Goal: Check status: Check status

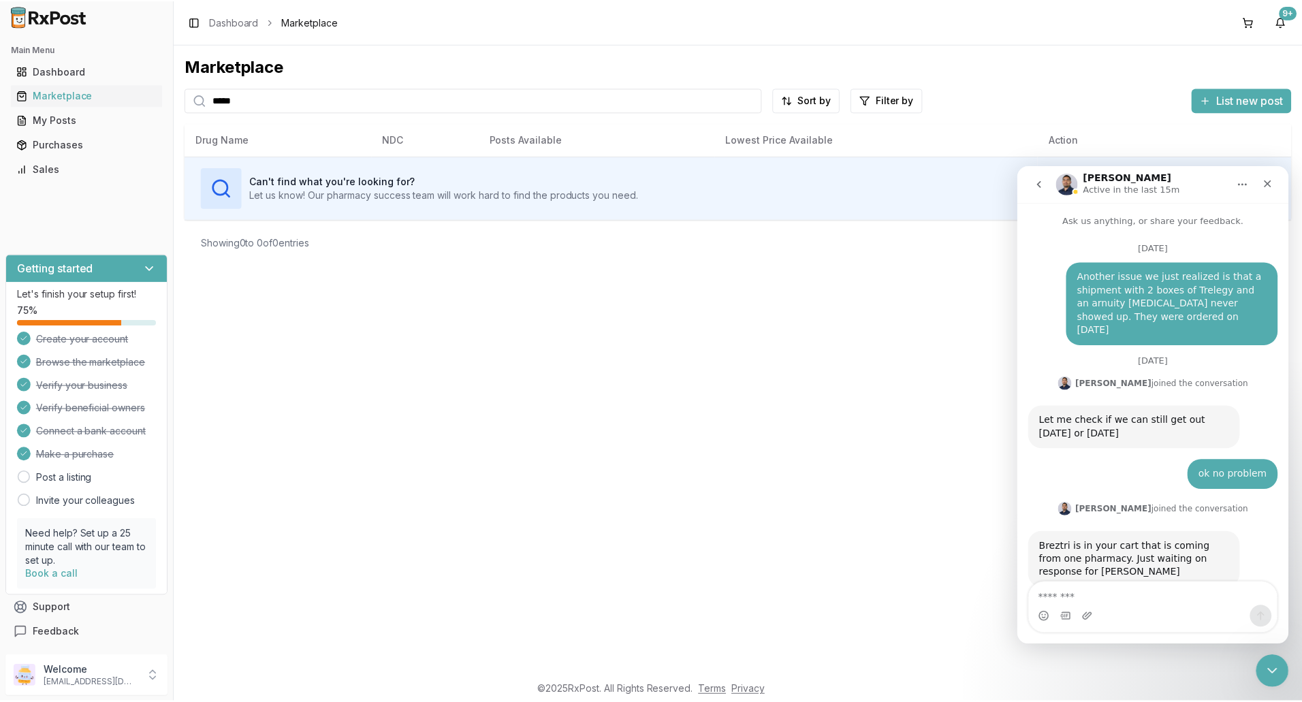
scroll to position [10395, 0]
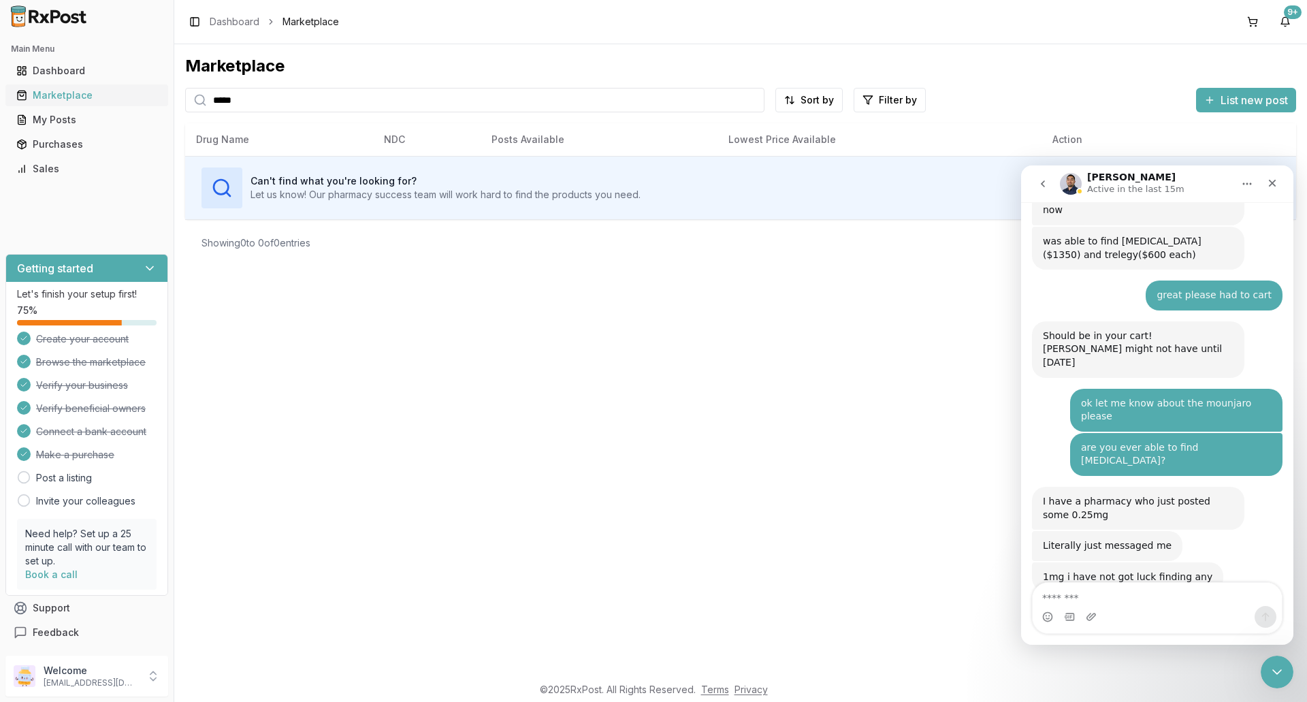
drag, startPoint x: 290, startPoint y: 105, endPoint x: 101, endPoint y: 106, distance: 188.6
click at [101, 106] on div "Main Menu Dashboard Marketplace My Posts Purchases Sales Getting started Let's …" at bounding box center [653, 351] width 1307 height 702
type input "*******"
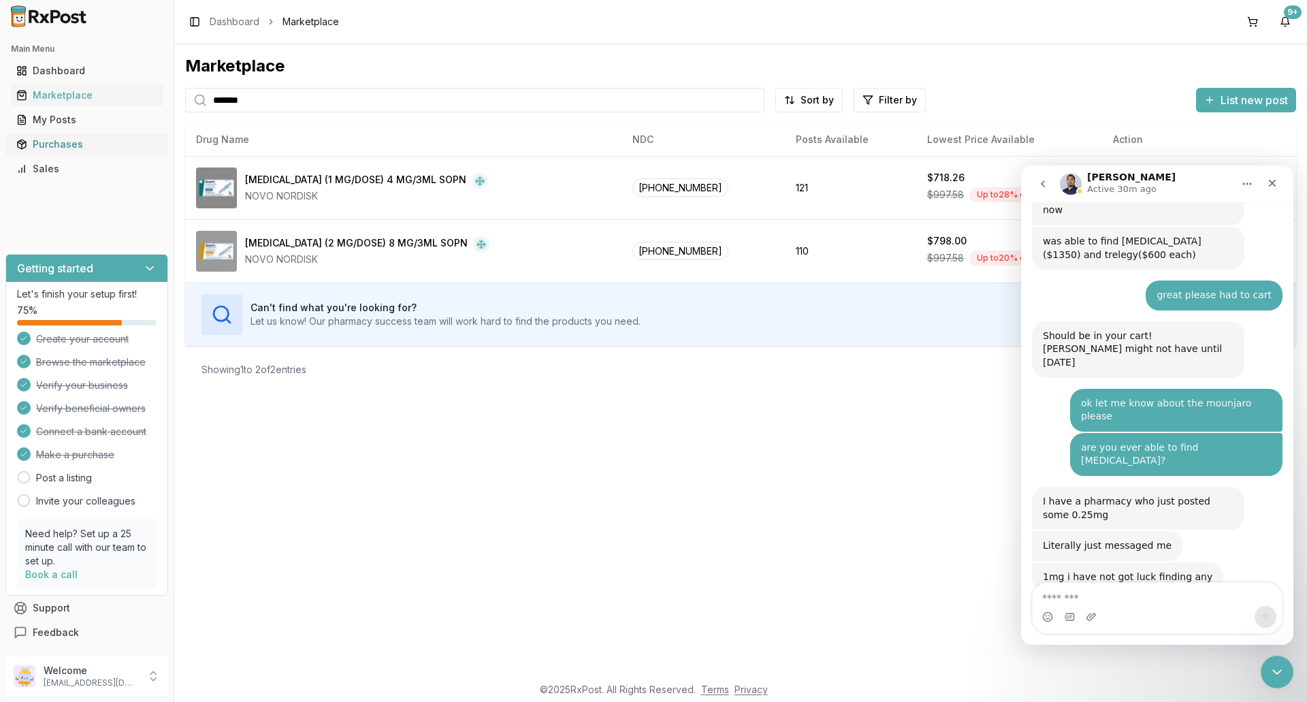
click at [65, 144] on div "Purchases" at bounding box center [86, 145] width 141 height 14
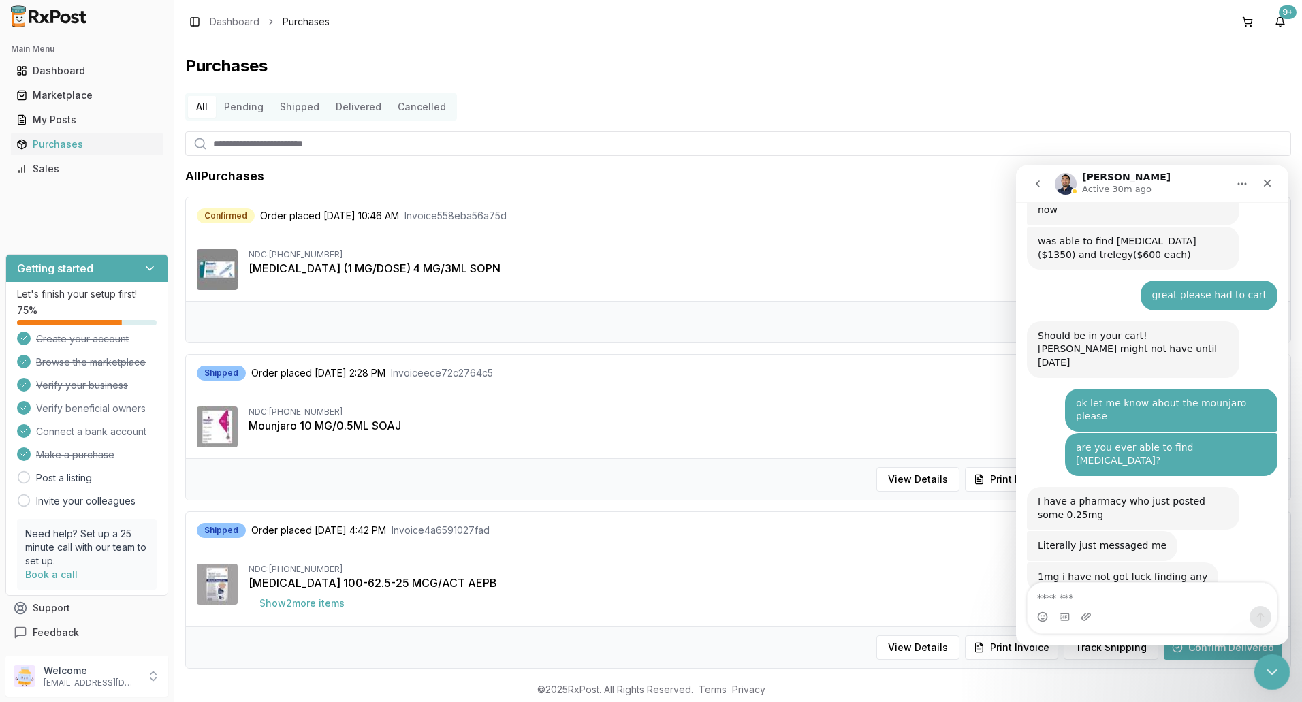
click at [1270, 669] on icon "Close Intercom Messenger" at bounding box center [1270, 670] width 16 height 16
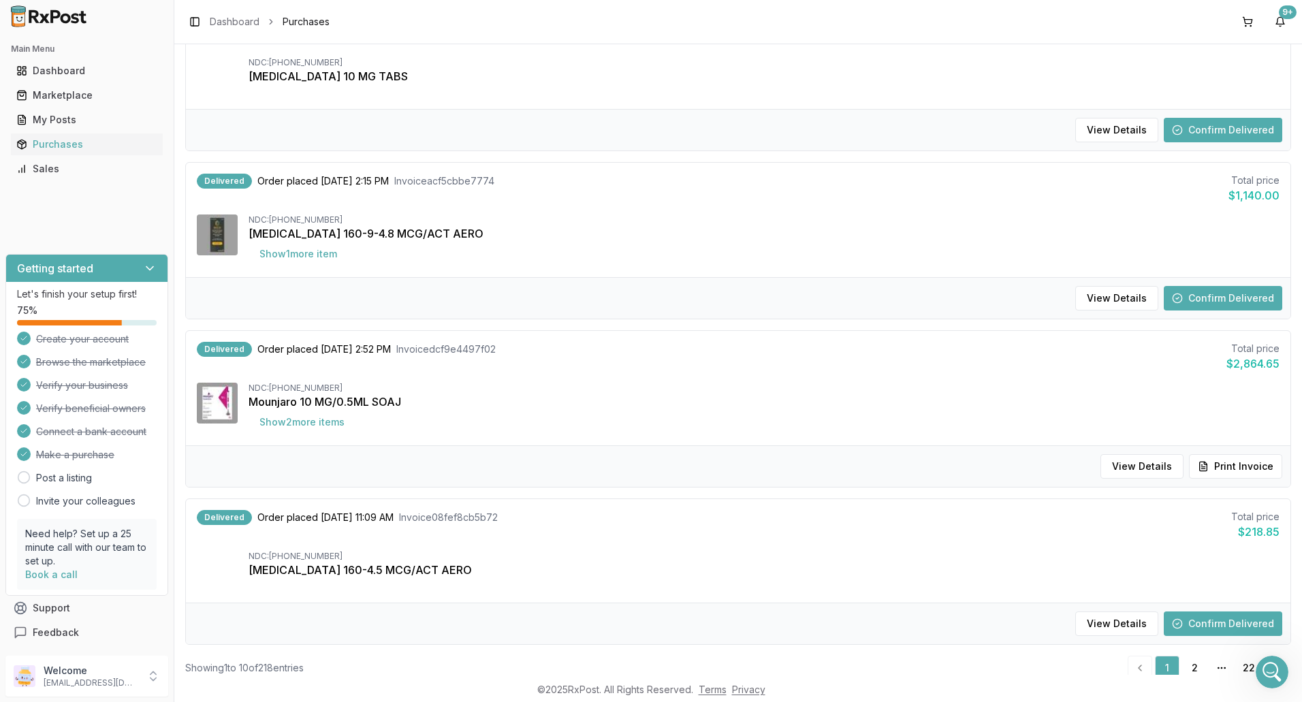
scroll to position [1196, 0]
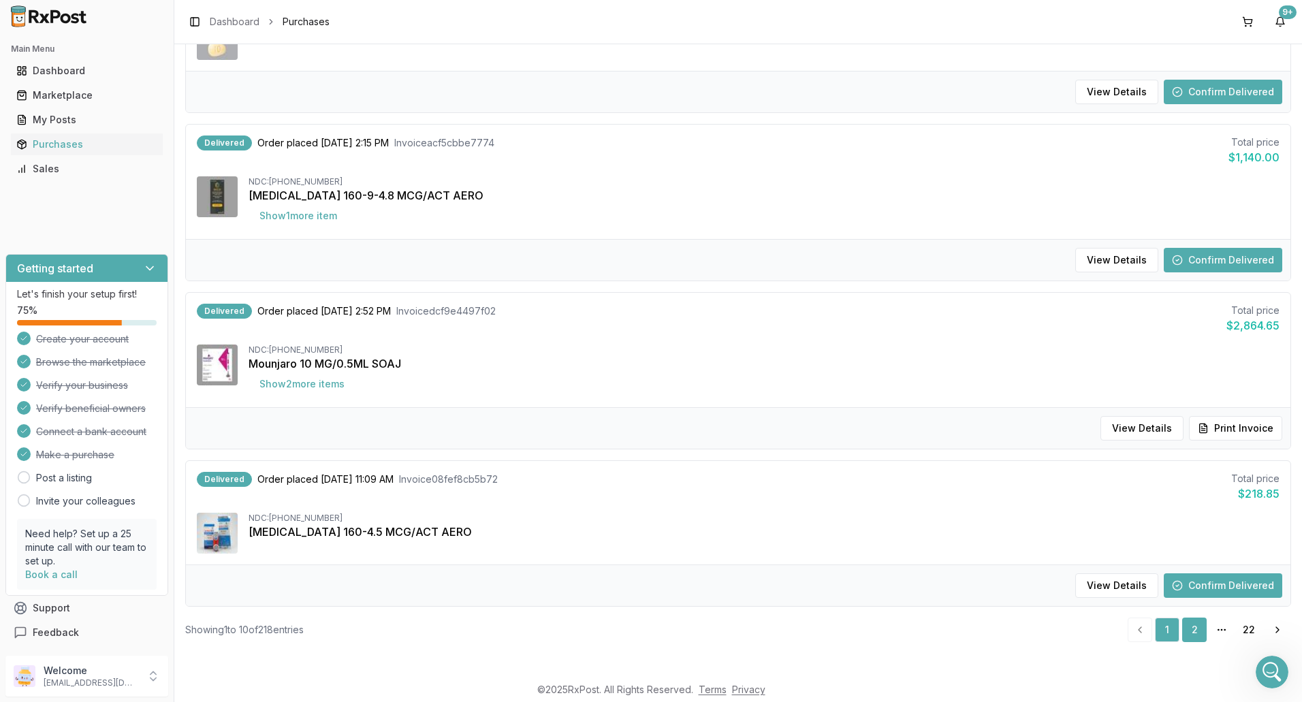
click at [1188, 624] on link "2" at bounding box center [1194, 630] width 25 height 25
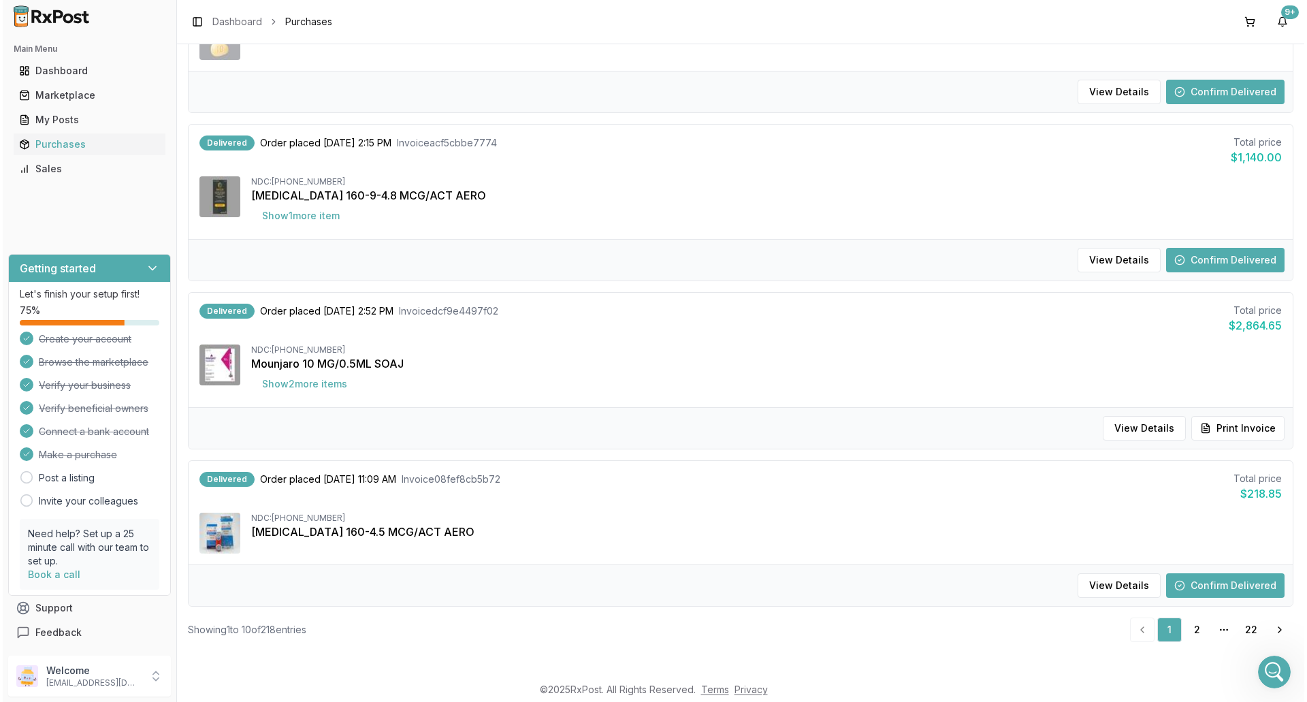
scroll to position [1174, 0]
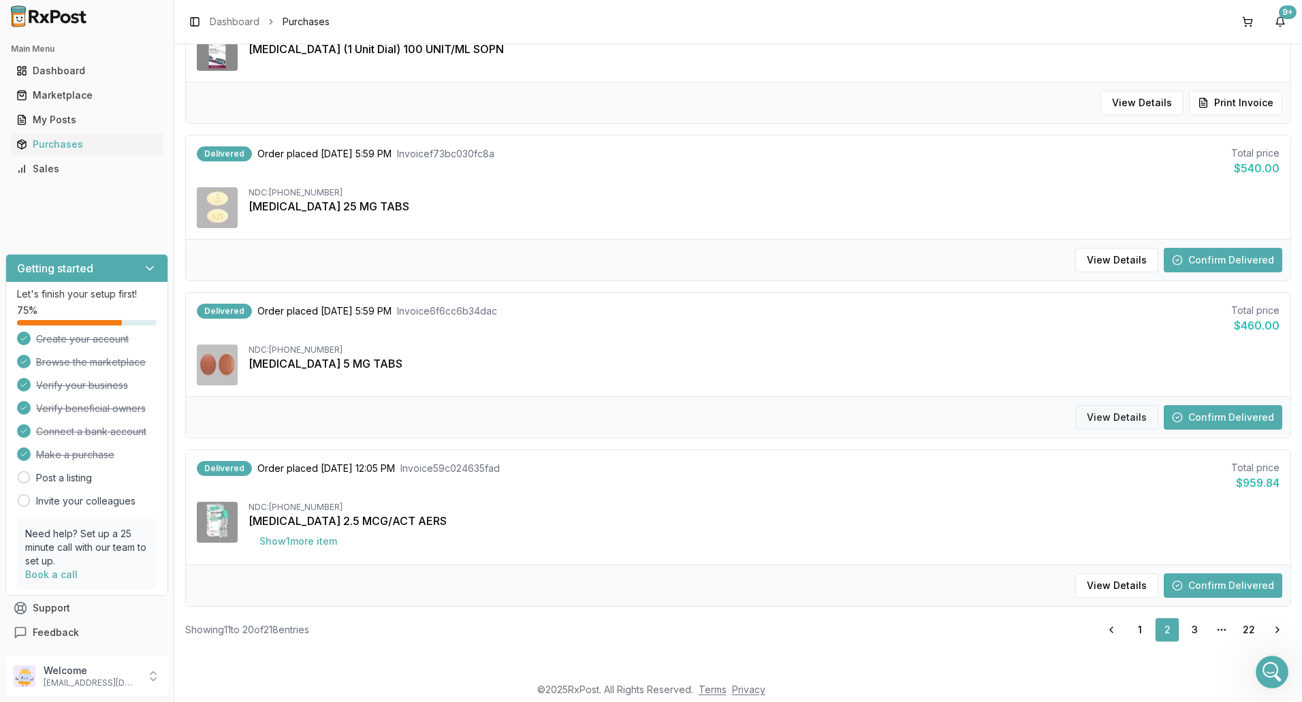
click at [1107, 425] on button "View Details" at bounding box center [1116, 417] width 83 height 25
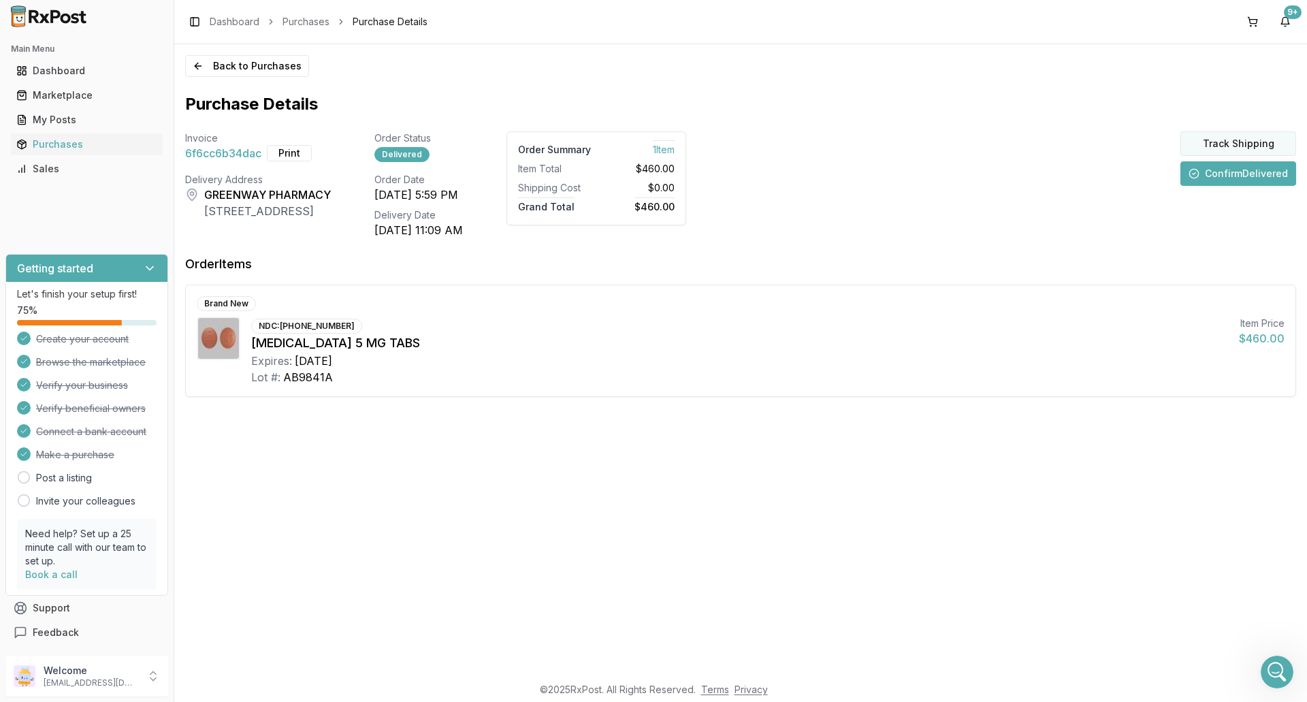
click at [1234, 140] on button "Track Shipping" at bounding box center [1239, 143] width 116 height 25
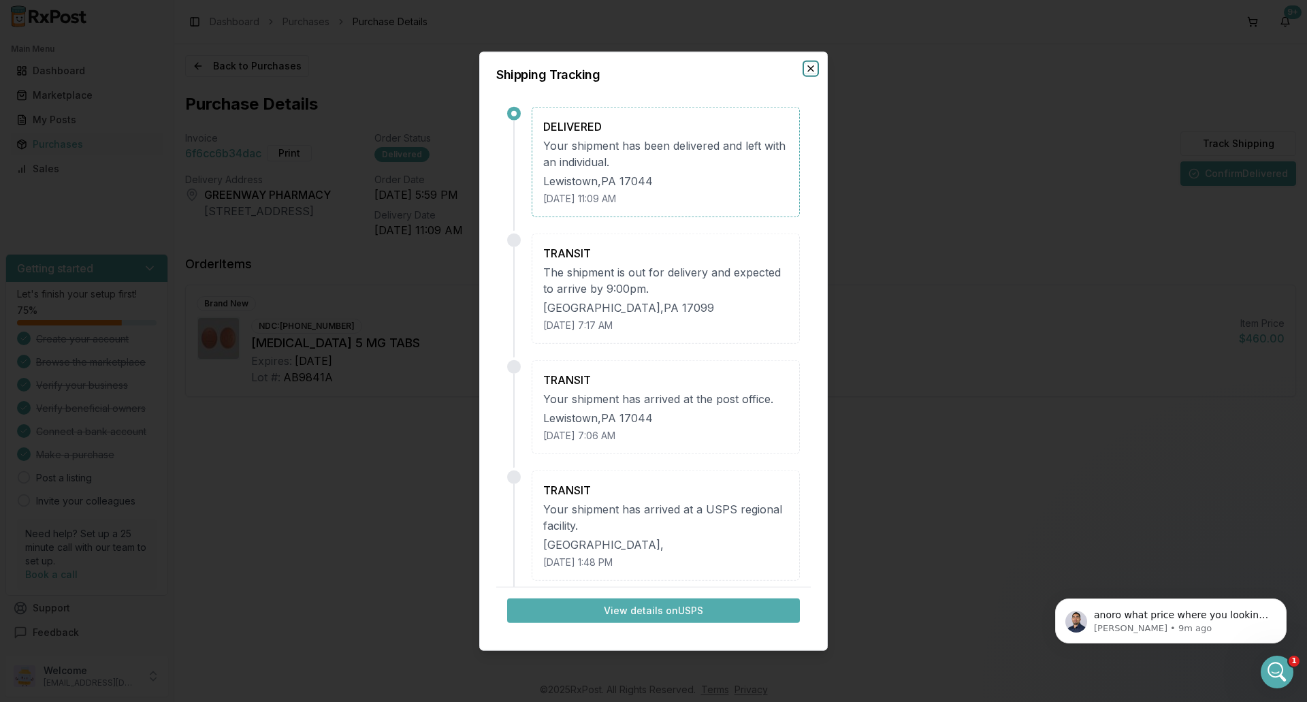
click at [809, 65] on icon "button" at bounding box center [811, 68] width 11 height 11
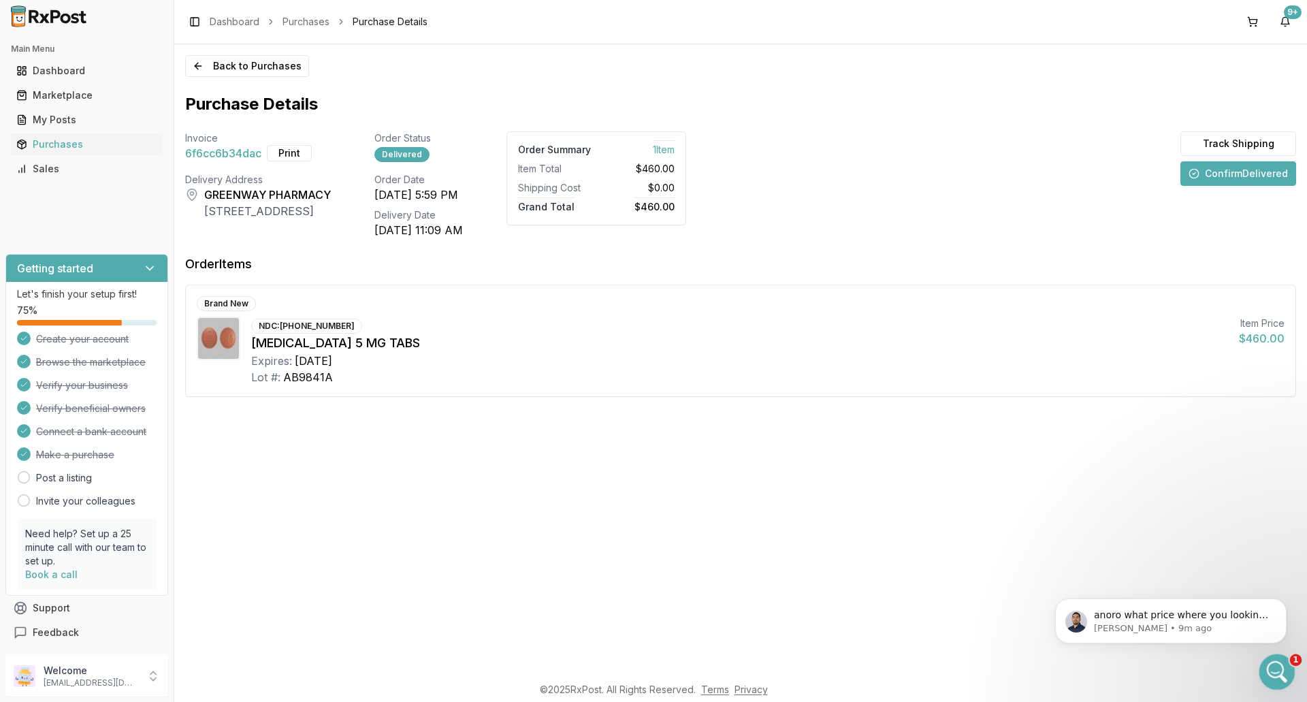
click at [1277, 678] on icon "Open Intercom Messenger" at bounding box center [1276, 670] width 22 height 22
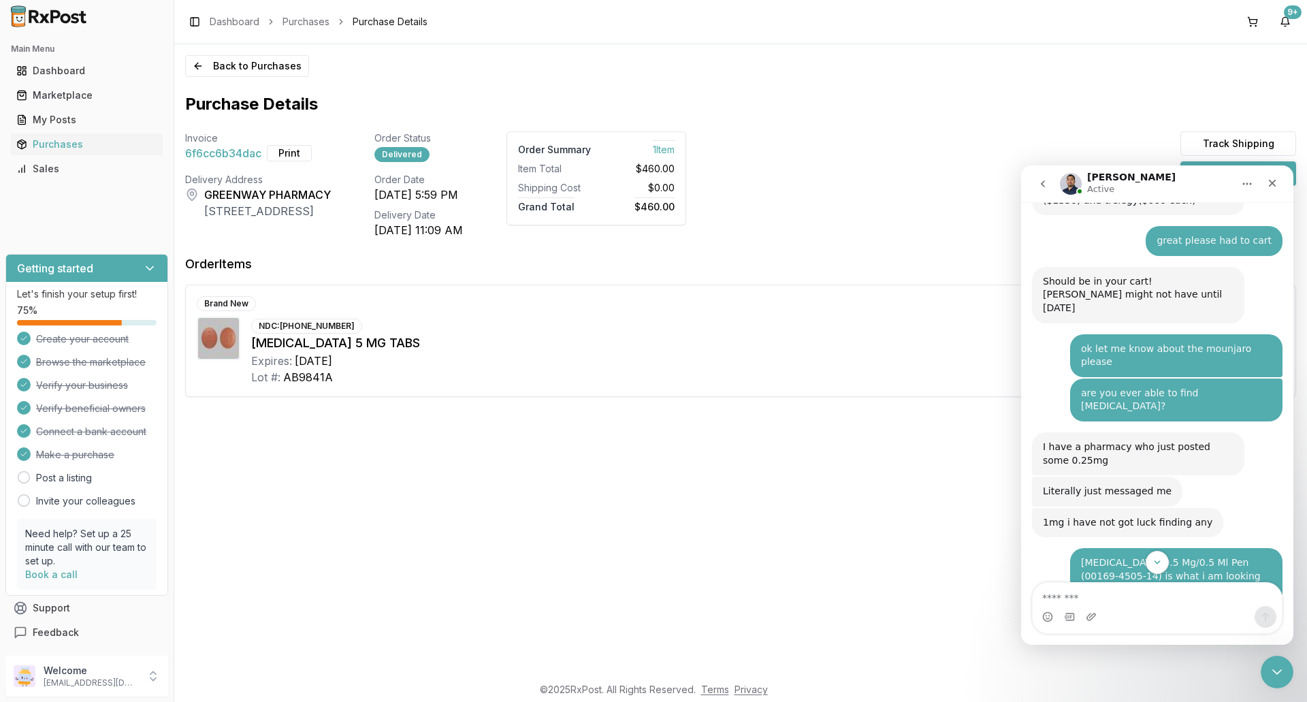
scroll to position [10449, 0]
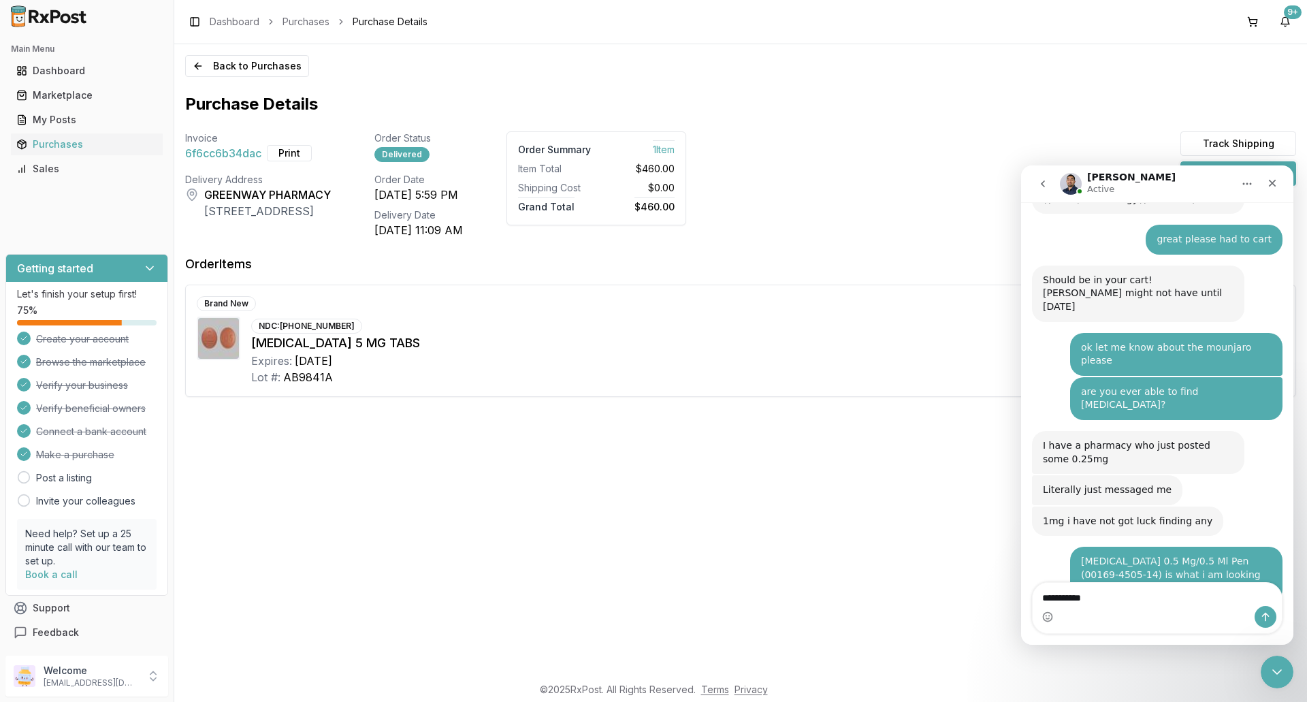
type textarea "**********"
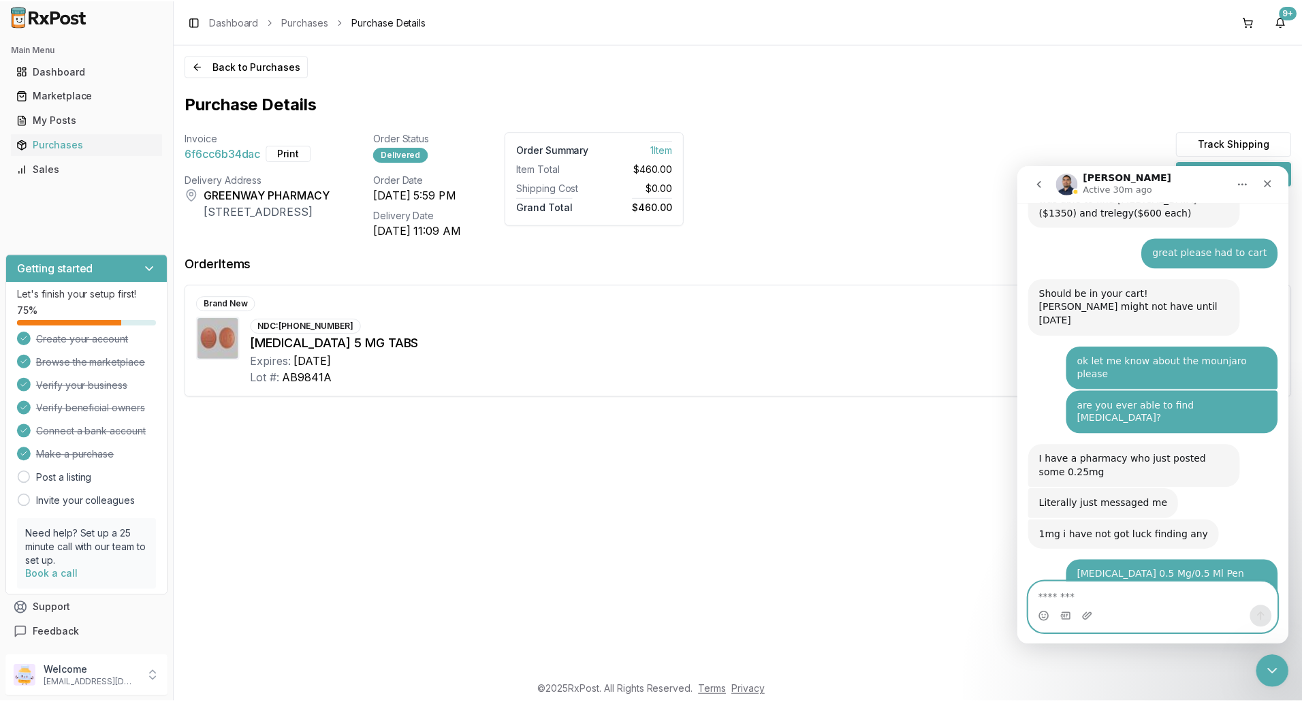
scroll to position [10498, 0]
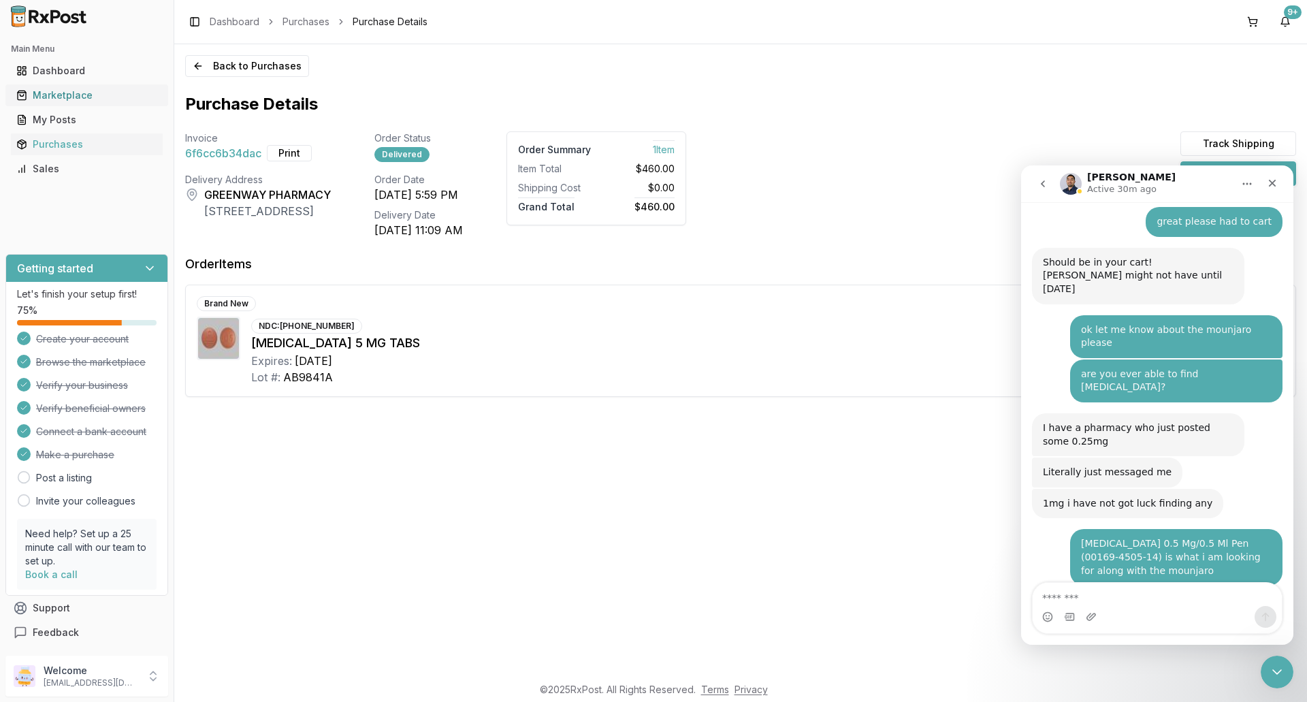
click at [50, 95] on div "Marketplace" at bounding box center [86, 96] width 141 height 14
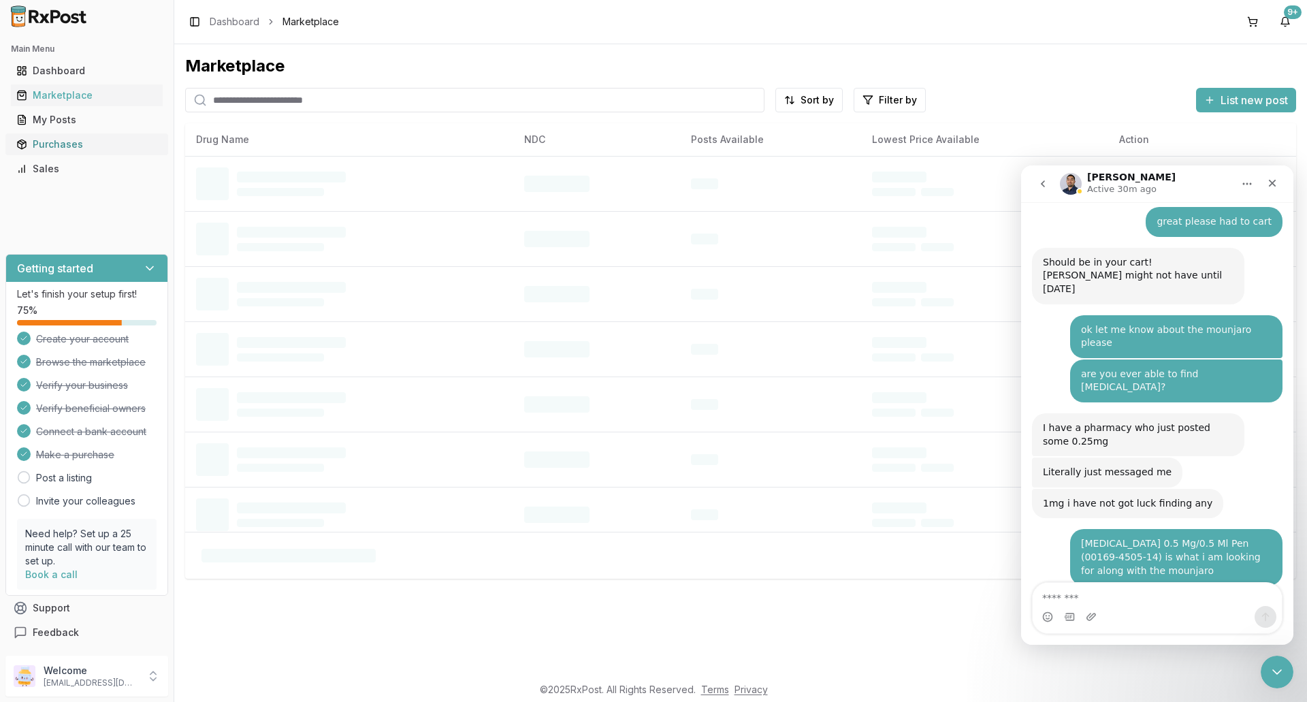
click at [52, 148] on div "Purchases" at bounding box center [86, 145] width 141 height 14
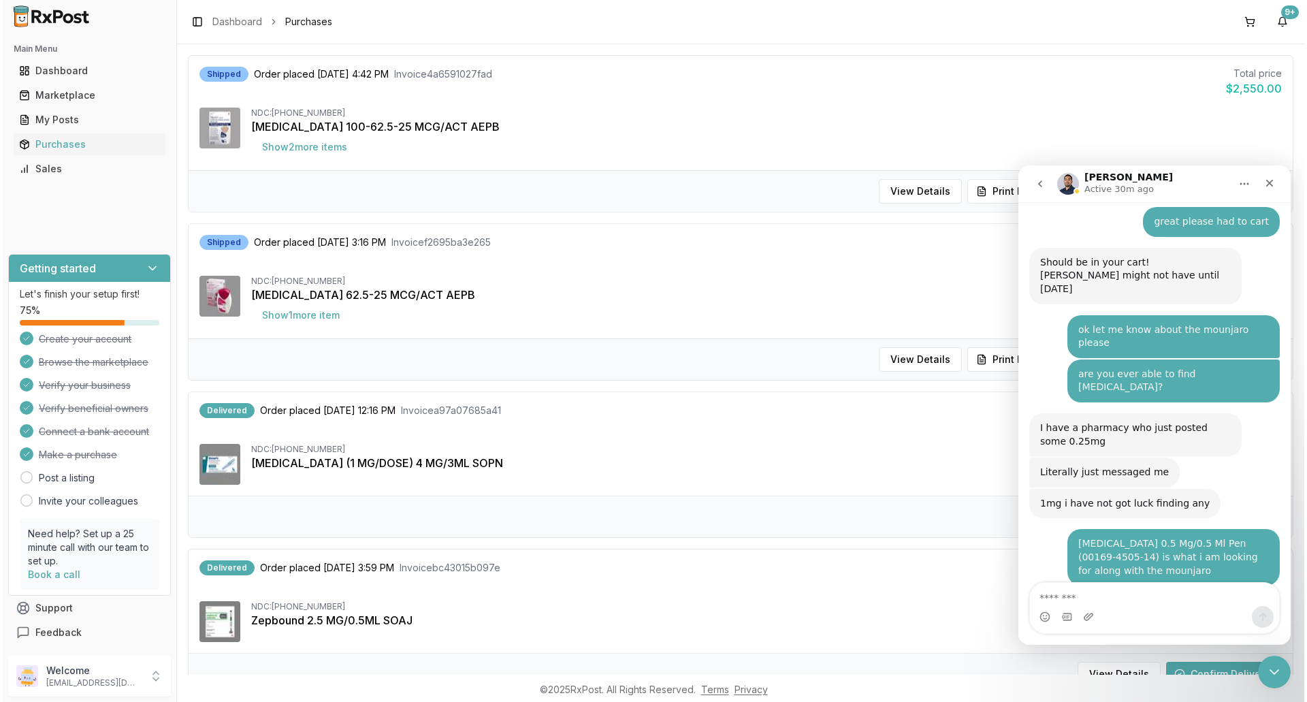
scroll to position [477, 0]
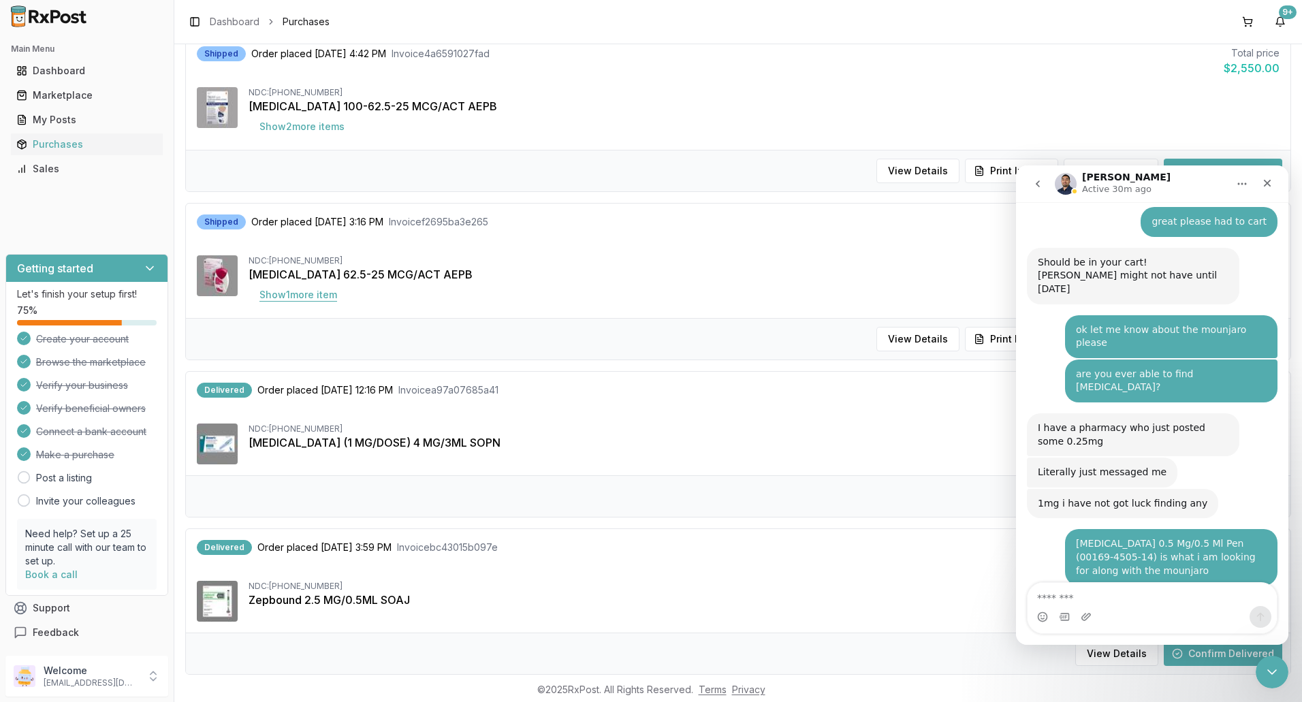
click at [300, 296] on button "Show 1 more item" at bounding box center [298, 295] width 99 height 25
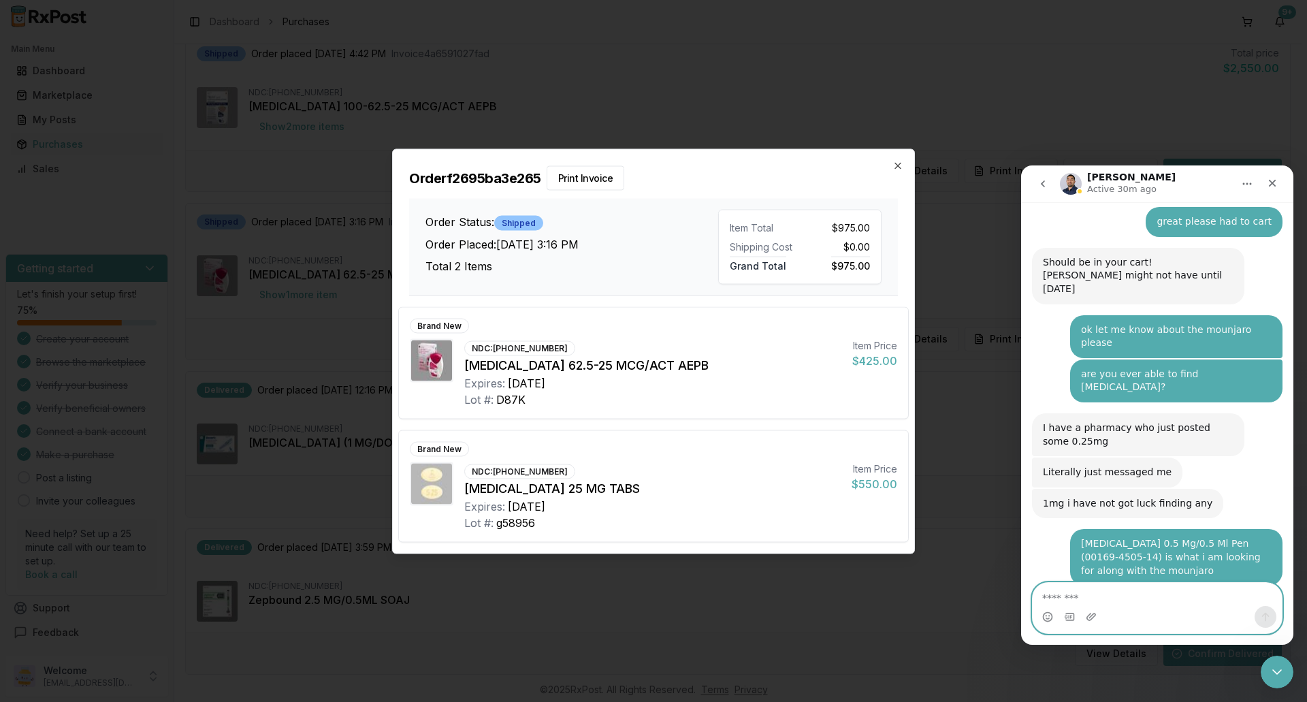
click at [1111, 601] on textarea "Message…" at bounding box center [1157, 594] width 249 height 23
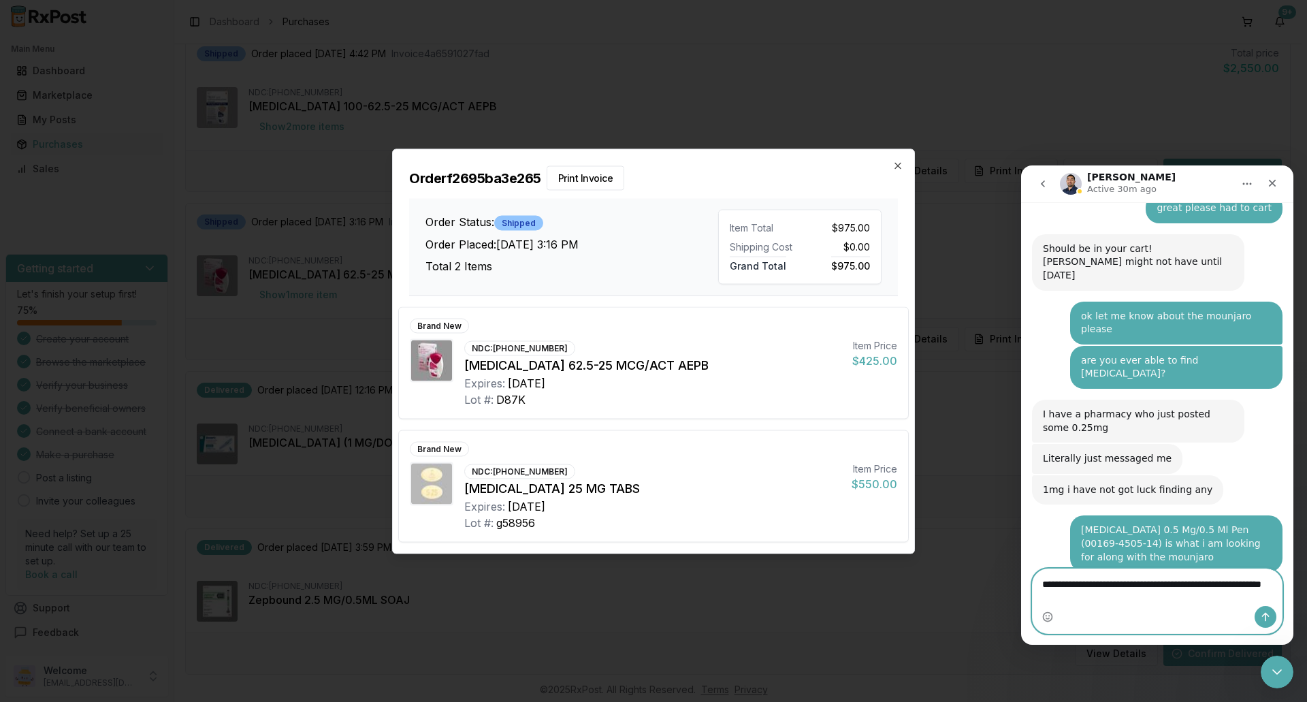
type textarea "**********"
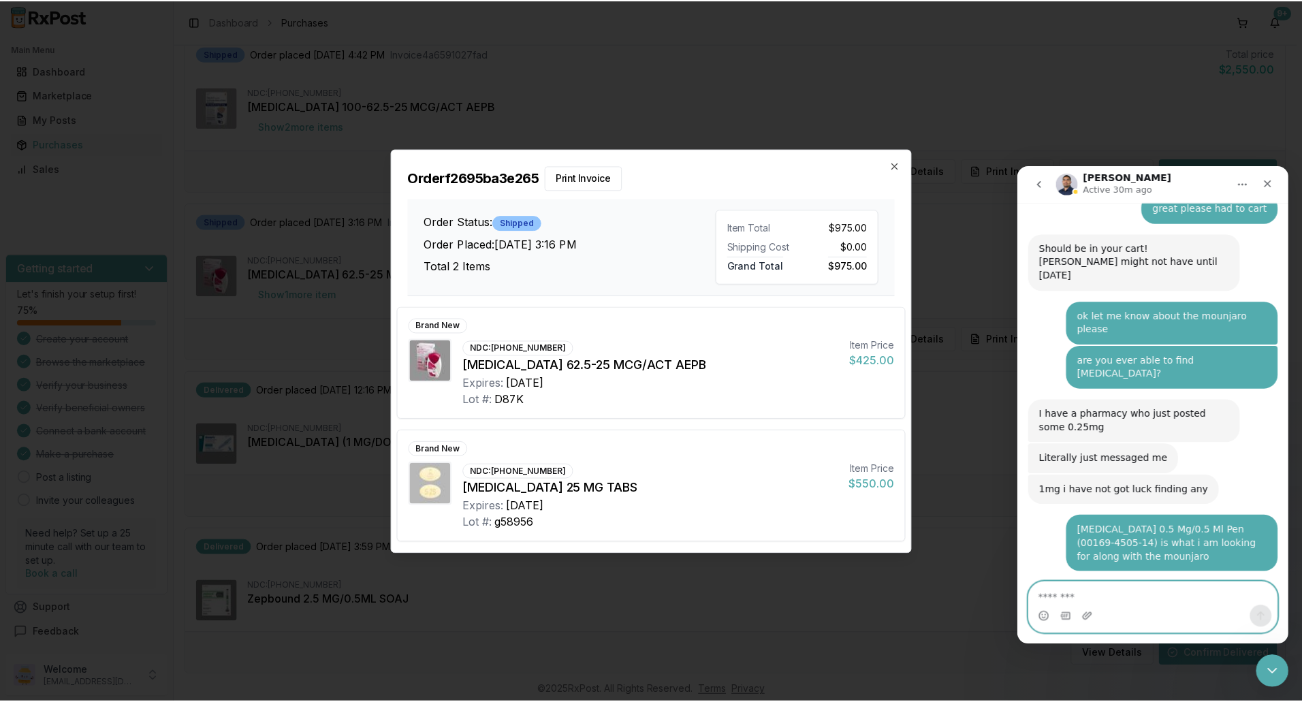
scroll to position [10542, 0]
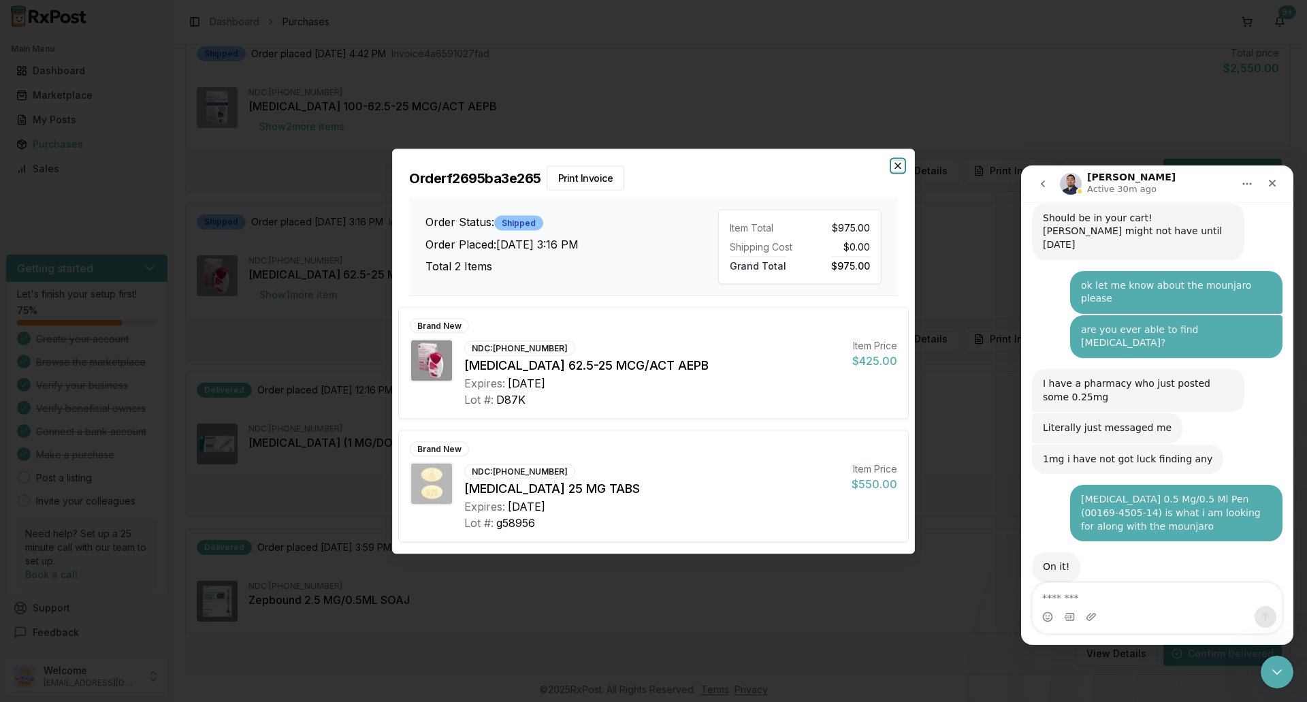
click at [901, 163] on icon "button" at bounding box center [897, 165] width 5 height 5
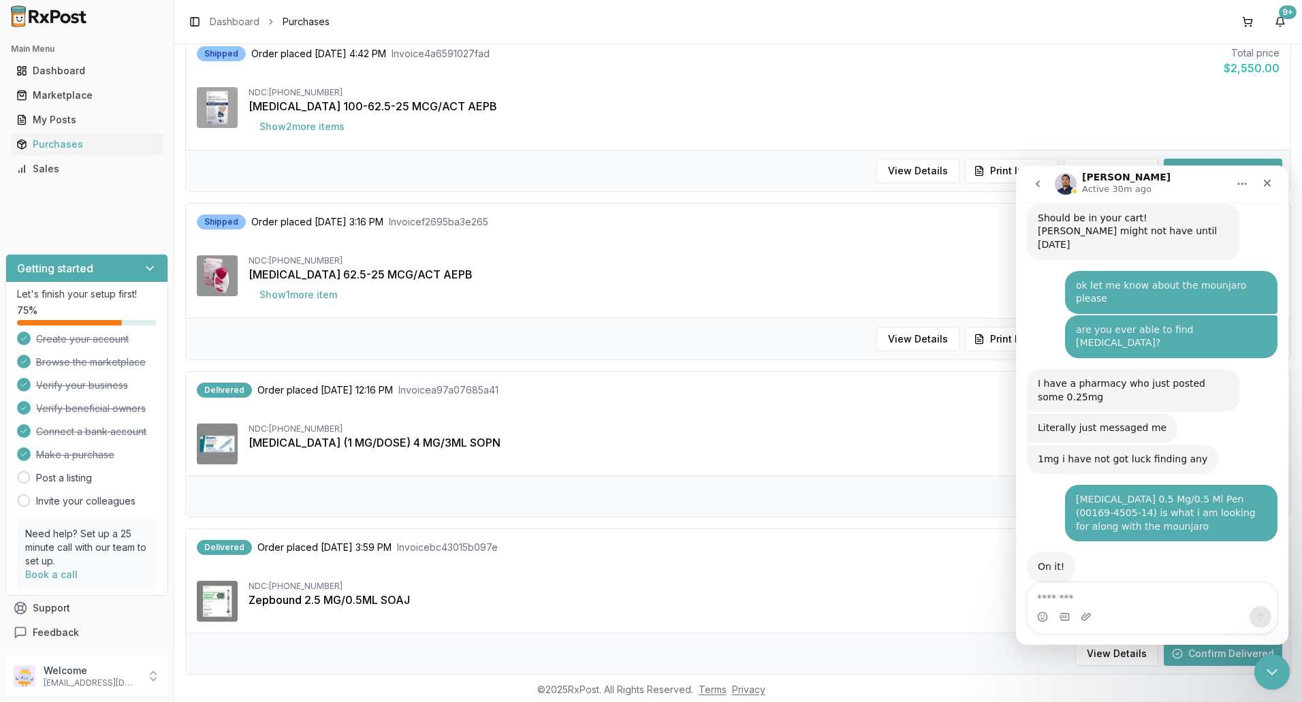
click at [1281, 663] on div "Close Intercom Messenger" at bounding box center [1270, 670] width 33 height 33
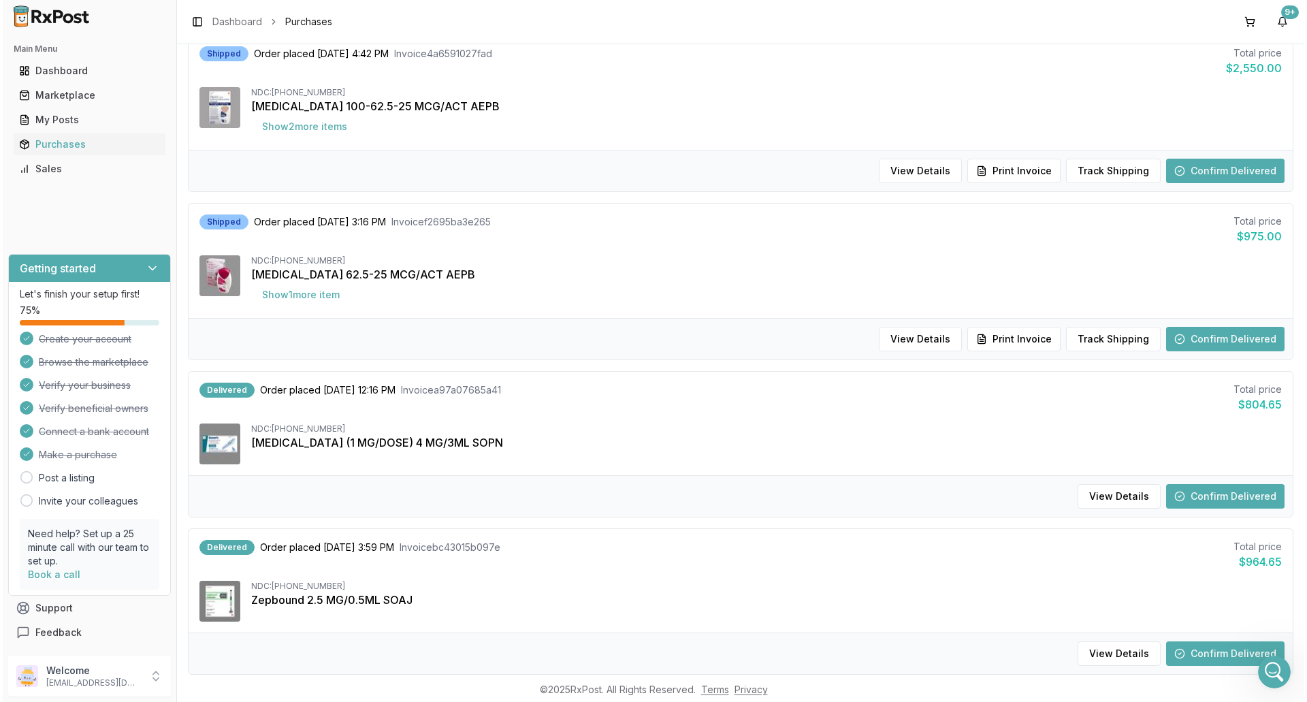
scroll to position [10574, 0]
click at [1227, 350] on button "Confirm Delivered" at bounding box center [1223, 339] width 118 height 25
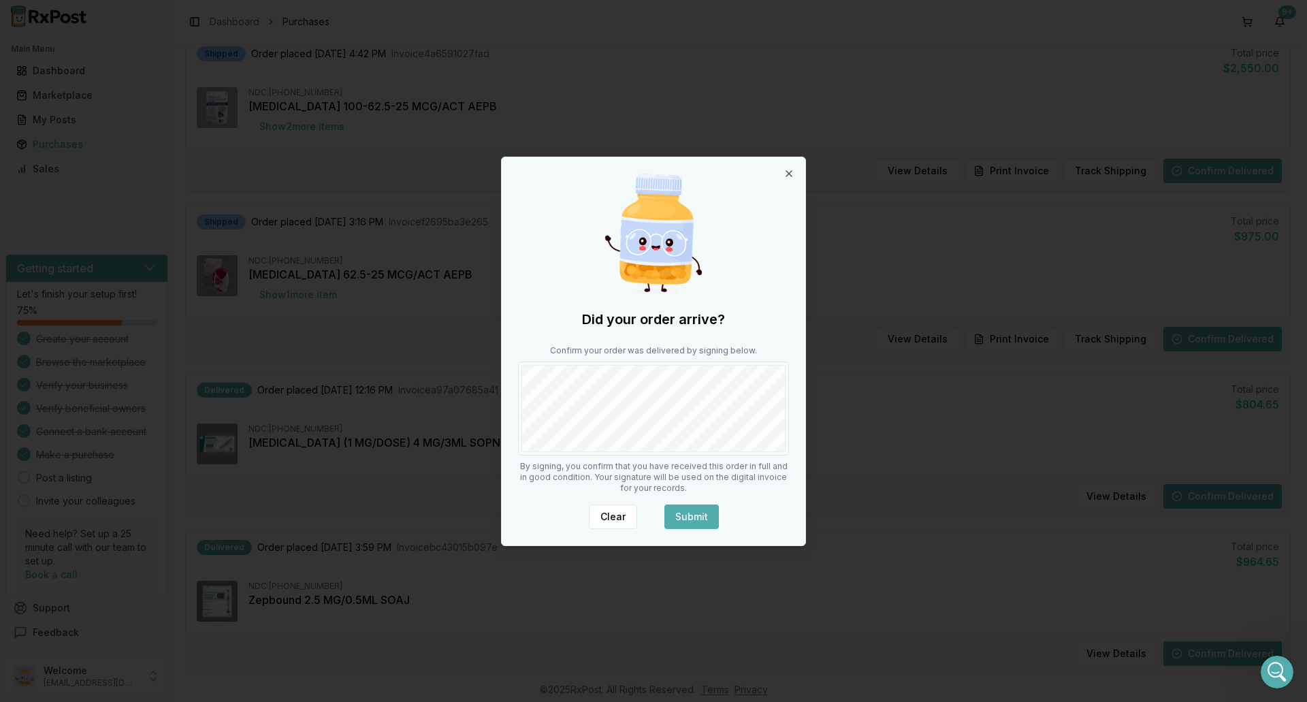
click at [799, 418] on div "Did your order arrive? Confirm your order was delivered by signing below. By si…" at bounding box center [654, 351] width 304 height 388
drag, startPoint x: 701, startPoint y: 516, endPoint x: 711, endPoint y: 523, distance: 12.3
click at [703, 516] on button "Submit" at bounding box center [692, 517] width 54 height 25
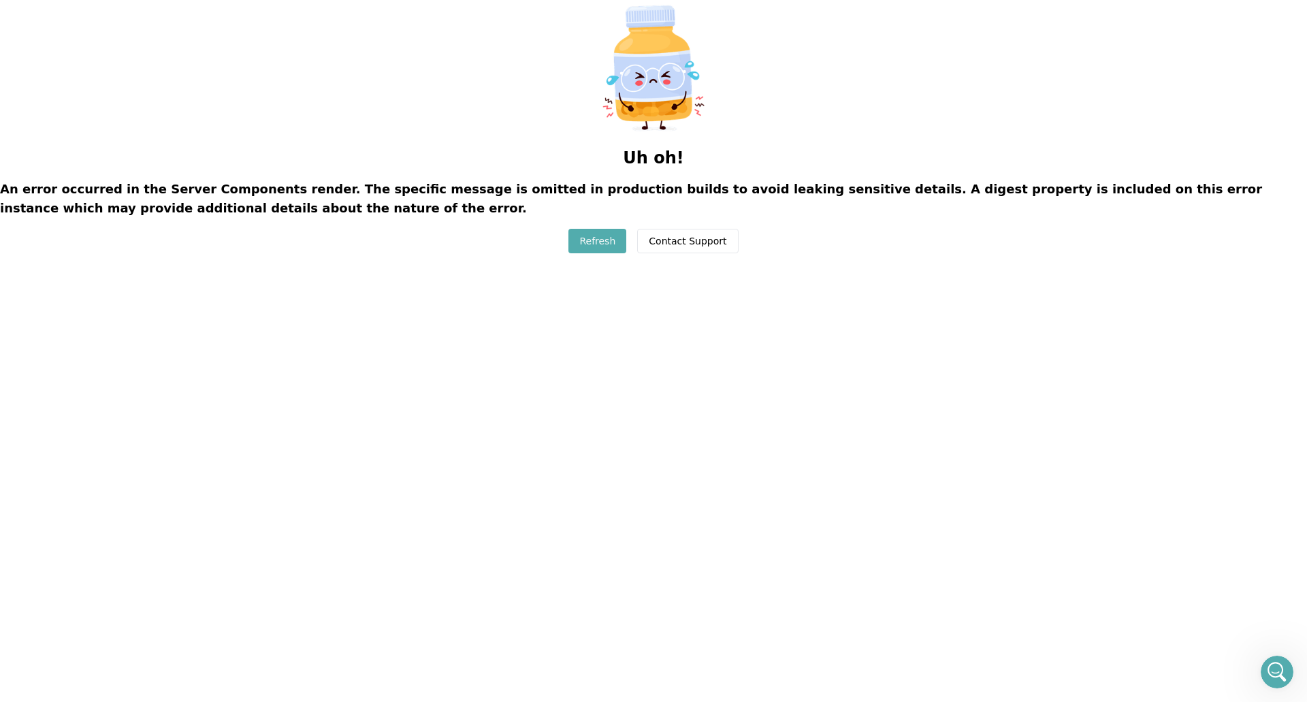
click at [596, 238] on button "Refresh" at bounding box center [598, 241] width 58 height 25
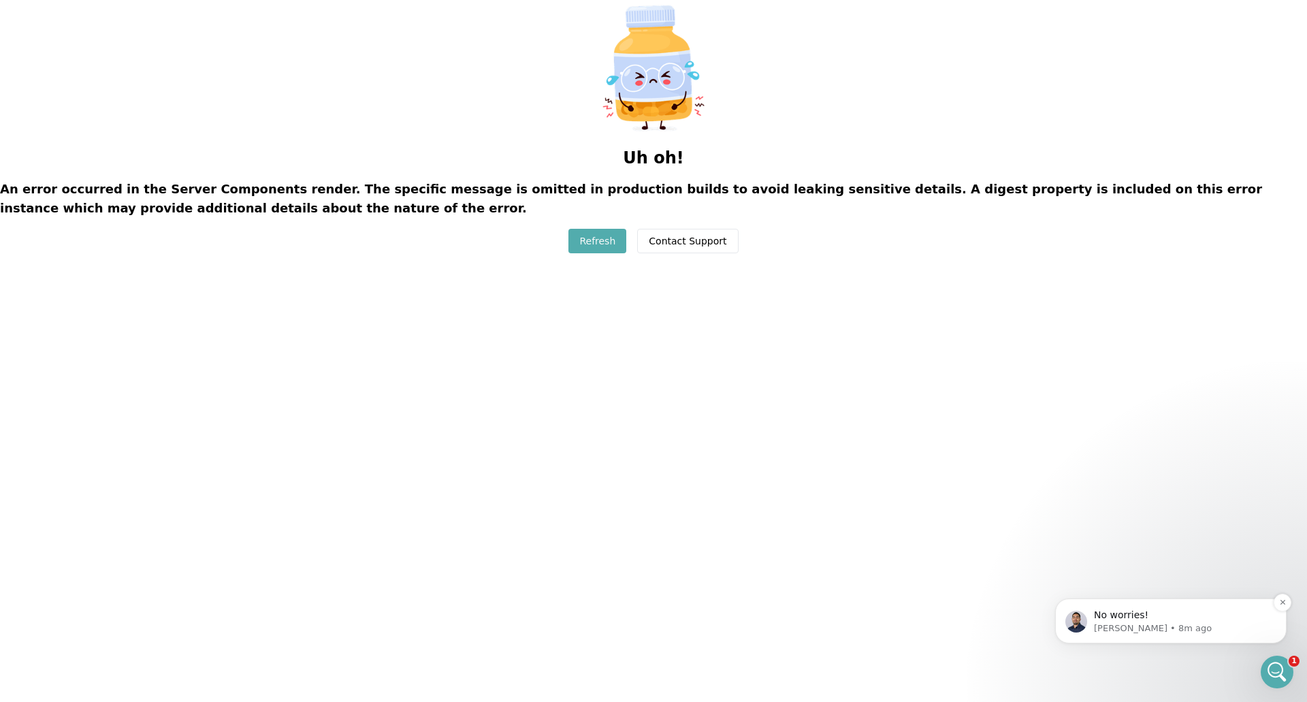
click at [1143, 621] on p "No worries!" at bounding box center [1182, 616] width 176 height 14
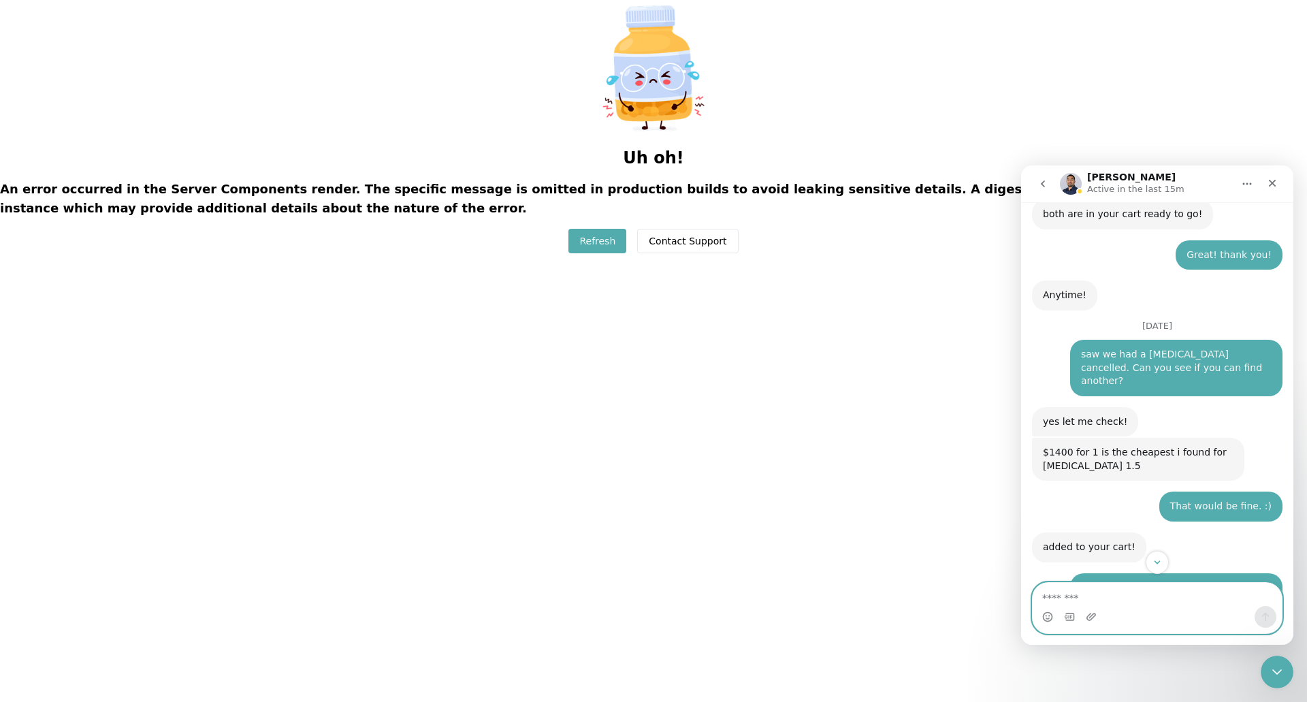
scroll to position [9156, 0]
